Goal: Transaction & Acquisition: Obtain resource

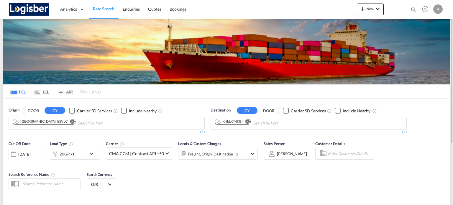
click at [70, 123] on md-icon "Remove" at bounding box center [72, 121] width 4 height 4
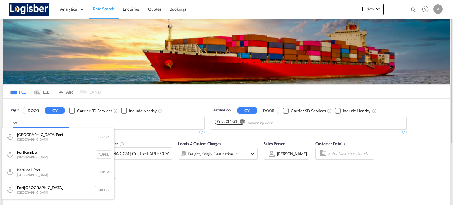
type input "p"
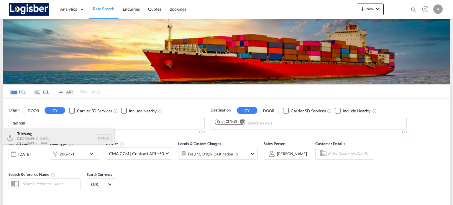
type input "taichun"
click at [69, 138] on div "Taichun g [GEOGRAPHIC_DATA], Province of [GEOGRAPHIC_DATA] TWTXG" at bounding box center [58, 138] width 112 height 20
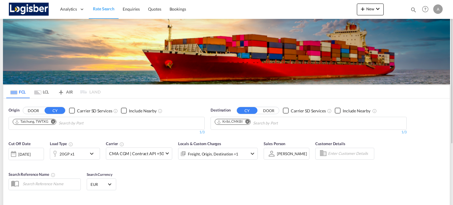
click at [248, 122] on md-icon "Remove" at bounding box center [247, 121] width 4 height 4
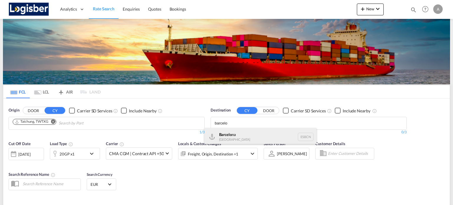
type input "barcelo"
click at [242, 141] on div "Barcelo na [GEOGRAPHIC_DATA] ESBCN" at bounding box center [260, 137] width 112 height 18
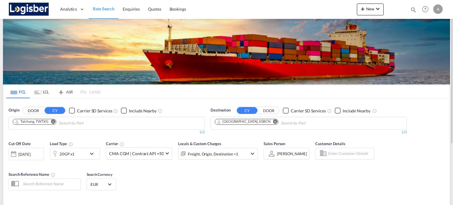
scroll to position [87, 0]
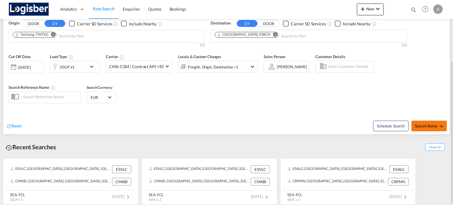
click at [431, 126] on span "Search Rates" at bounding box center [429, 125] width 28 height 5
type input "TWTXG to ESBCN / [DATE]"
